Goal: Information Seeking & Learning: Learn about a topic

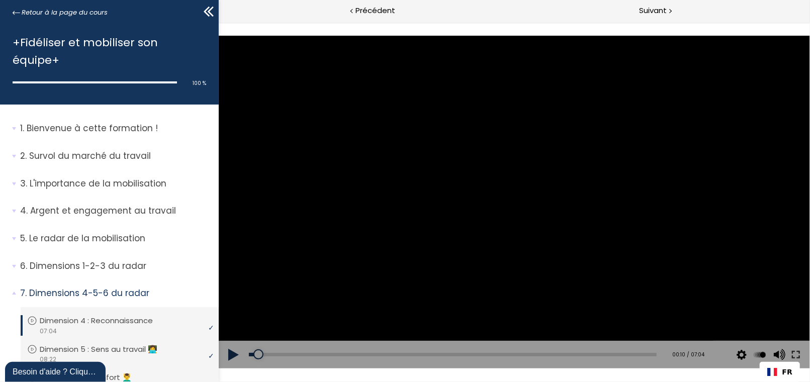
scroll to position [50, 0]
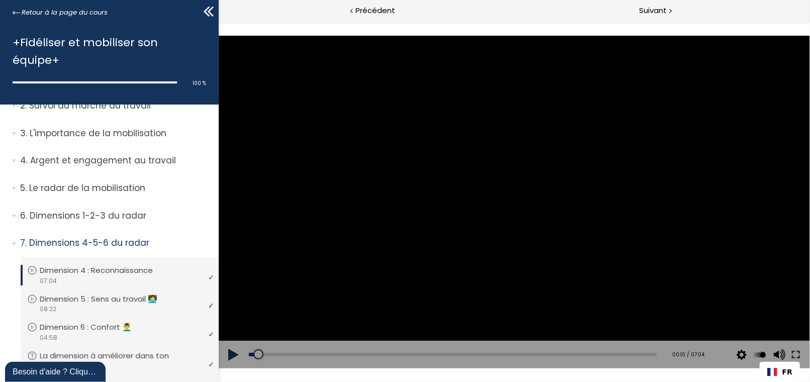
click at [233, 351] on button at bounding box center [233, 354] width 30 height 28
click at [211, 16] on icon at bounding box center [208, 11] width 15 height 15
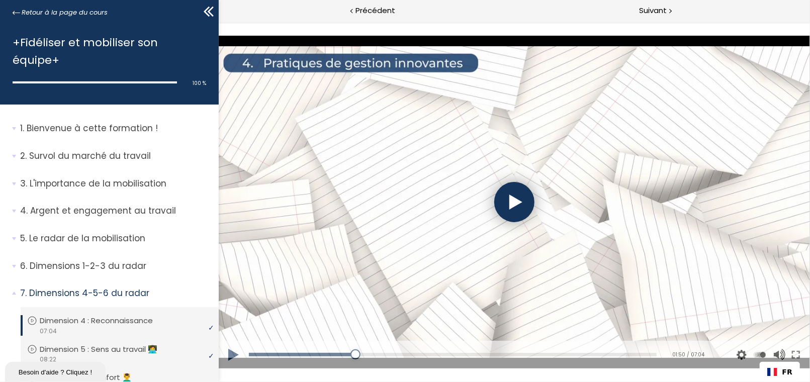
click at [513, 206] on div at bounding box center [514, 201] width 40 height 40
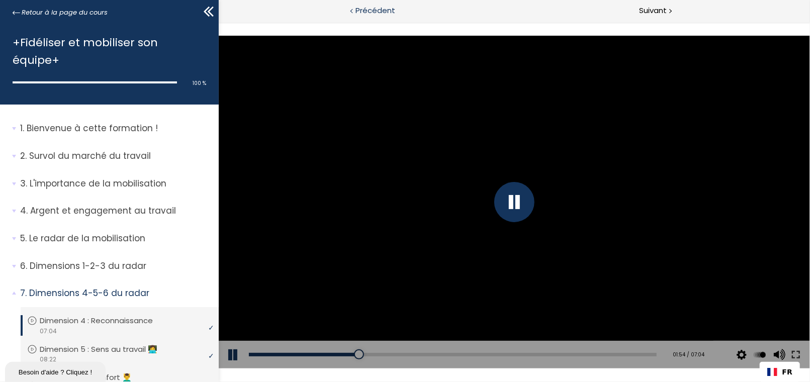
click at [214, 9] on icon at bounding box center [208, 11] width 15 height 15
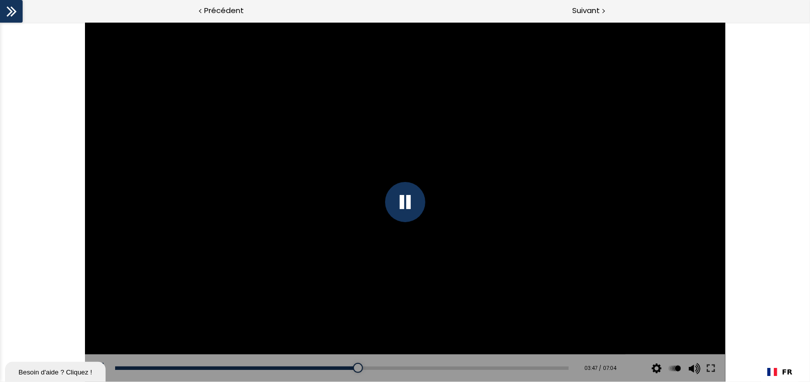
click at [398, 190] on div at bounding box center [405, 201] width 40 height 40
click at [376, 185] on div at bounding box center [405, 202] width 640 height 360
click at [402, 205] on div at bounding box center [405, 201] width 40 height 40
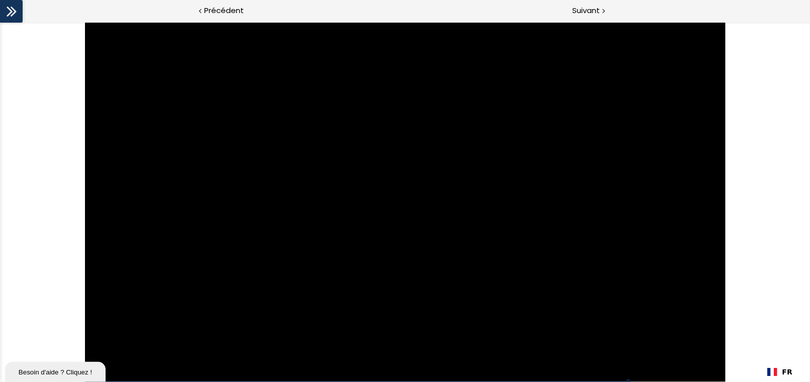
click at [412, 199] on div at bounding box center [405, 202] width 640 height 360
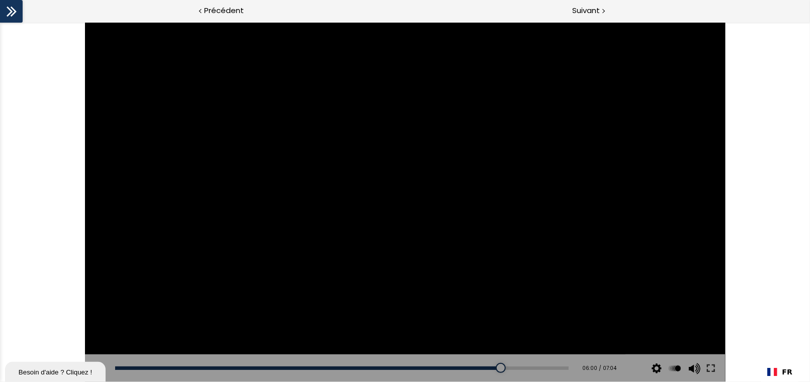
click at [408, 199] on div at bounding box center [405, 202] width 640 height 360
click at [403, 212] on div at bounding box center [405, 201] width 40 height 40
